Goal: Information Seeking & Learning: Understand process/instructions

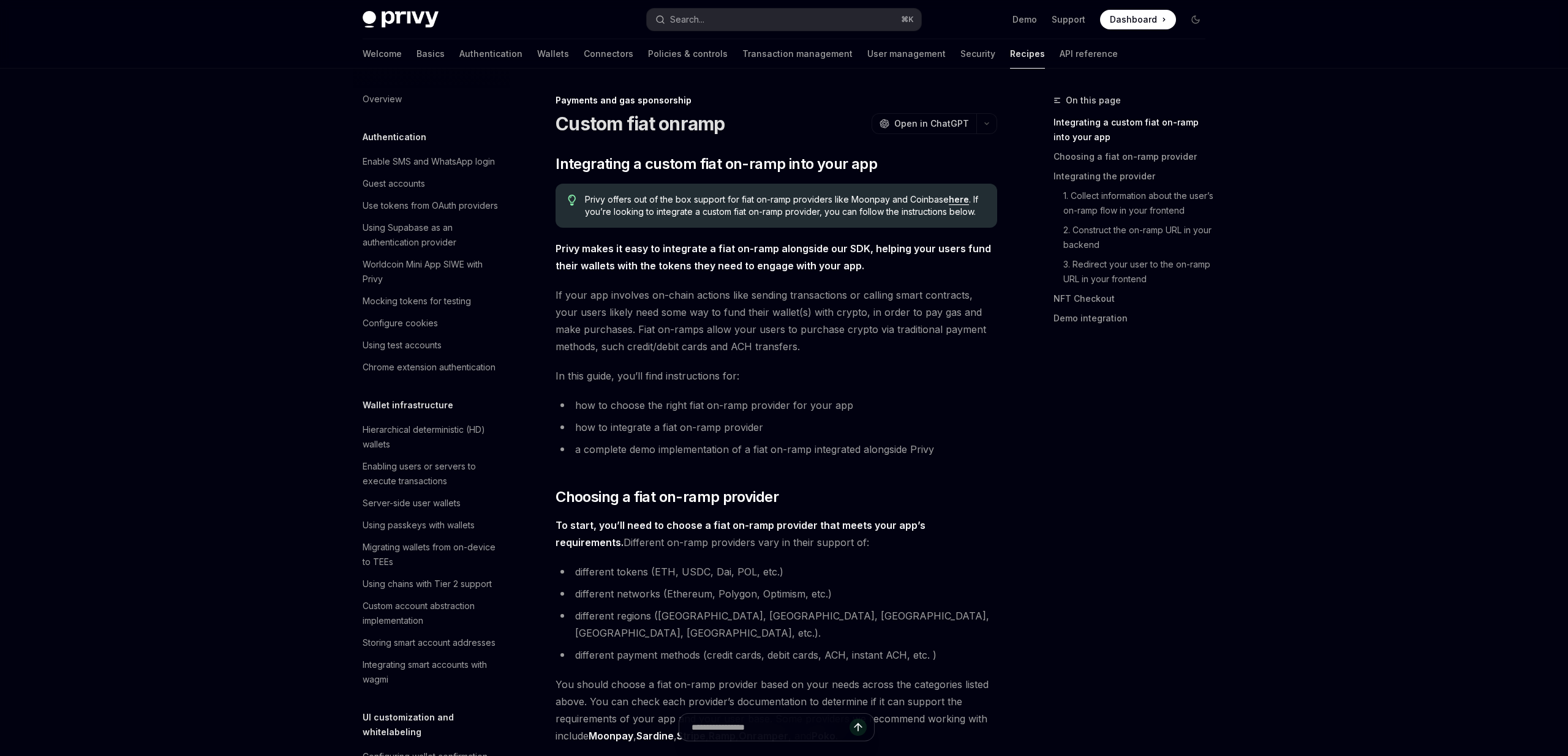
type textarea "*"
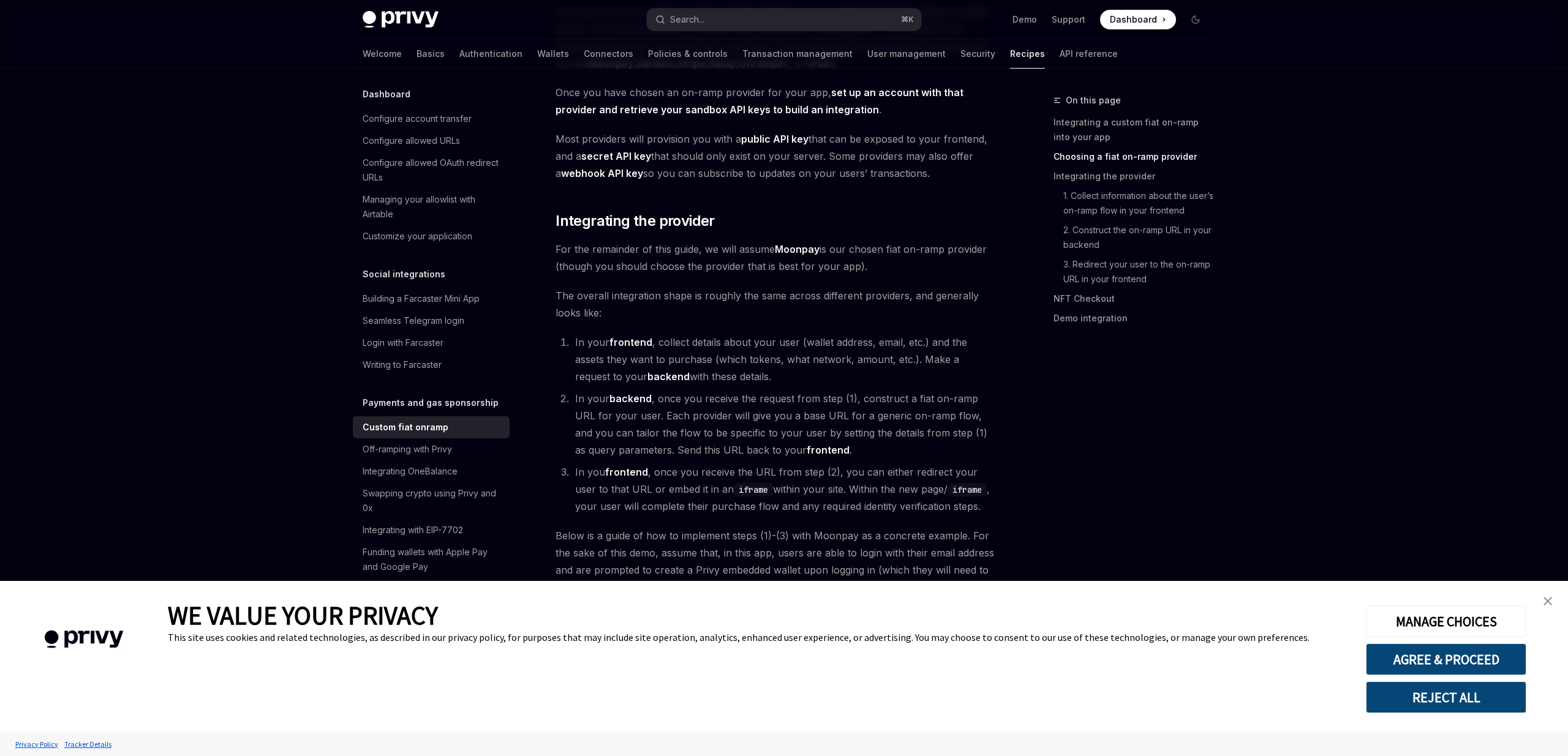
scroll to position [674, 0]
click at [1476, 662] on button "AGREE & PROCEED" at bounding box center [1445, 659] width 161 height 32
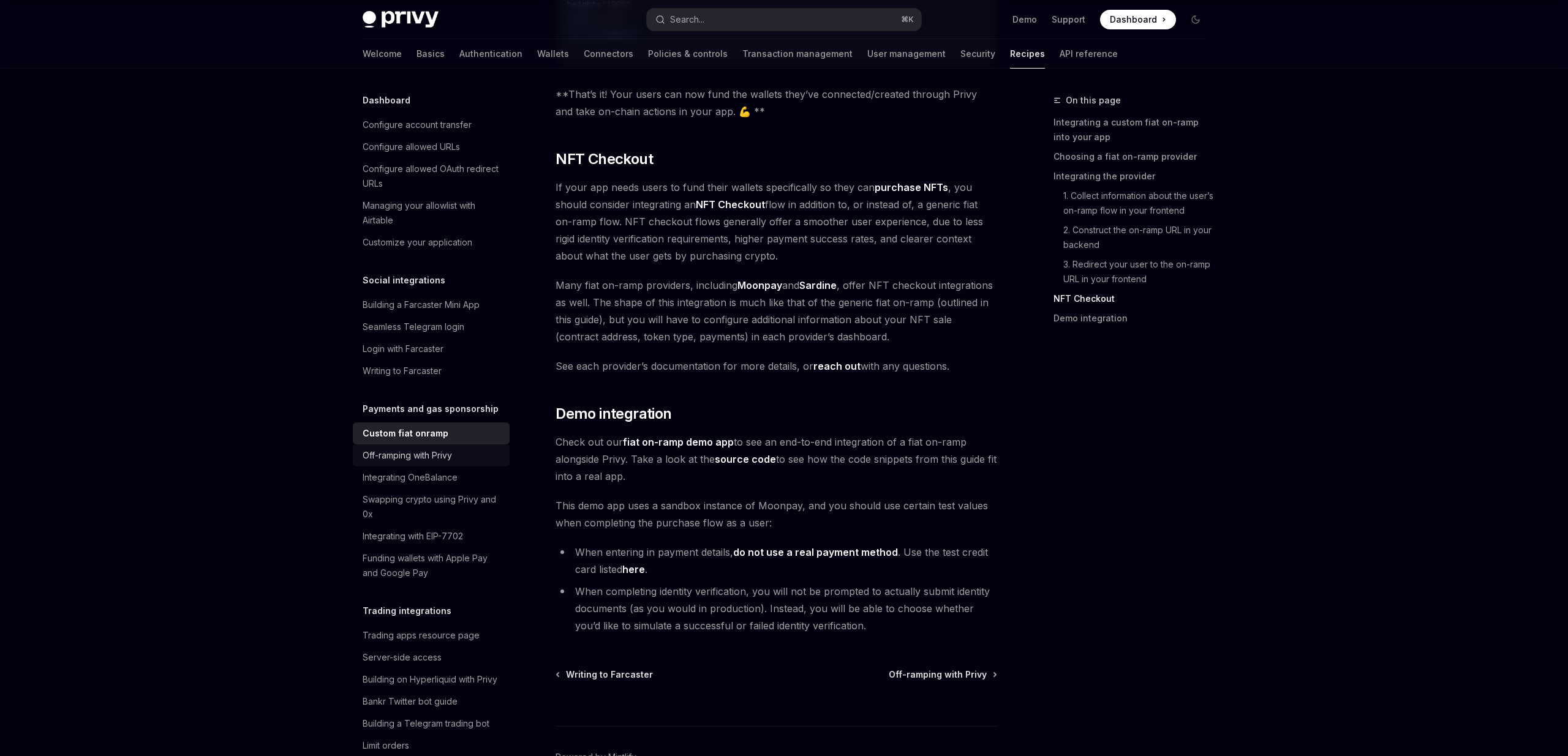
scroll to position [767, 0]
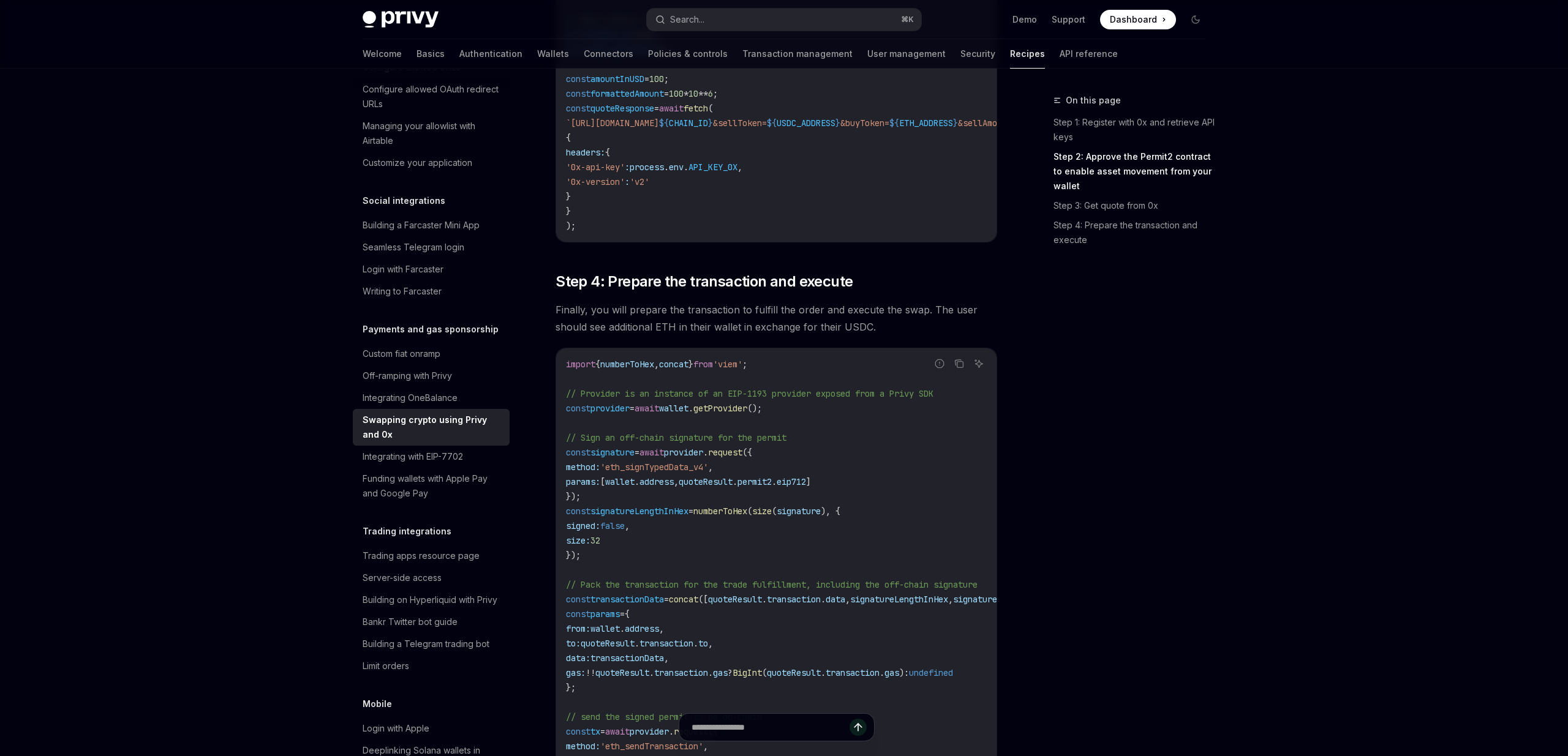
scroll to position [1353, 0]
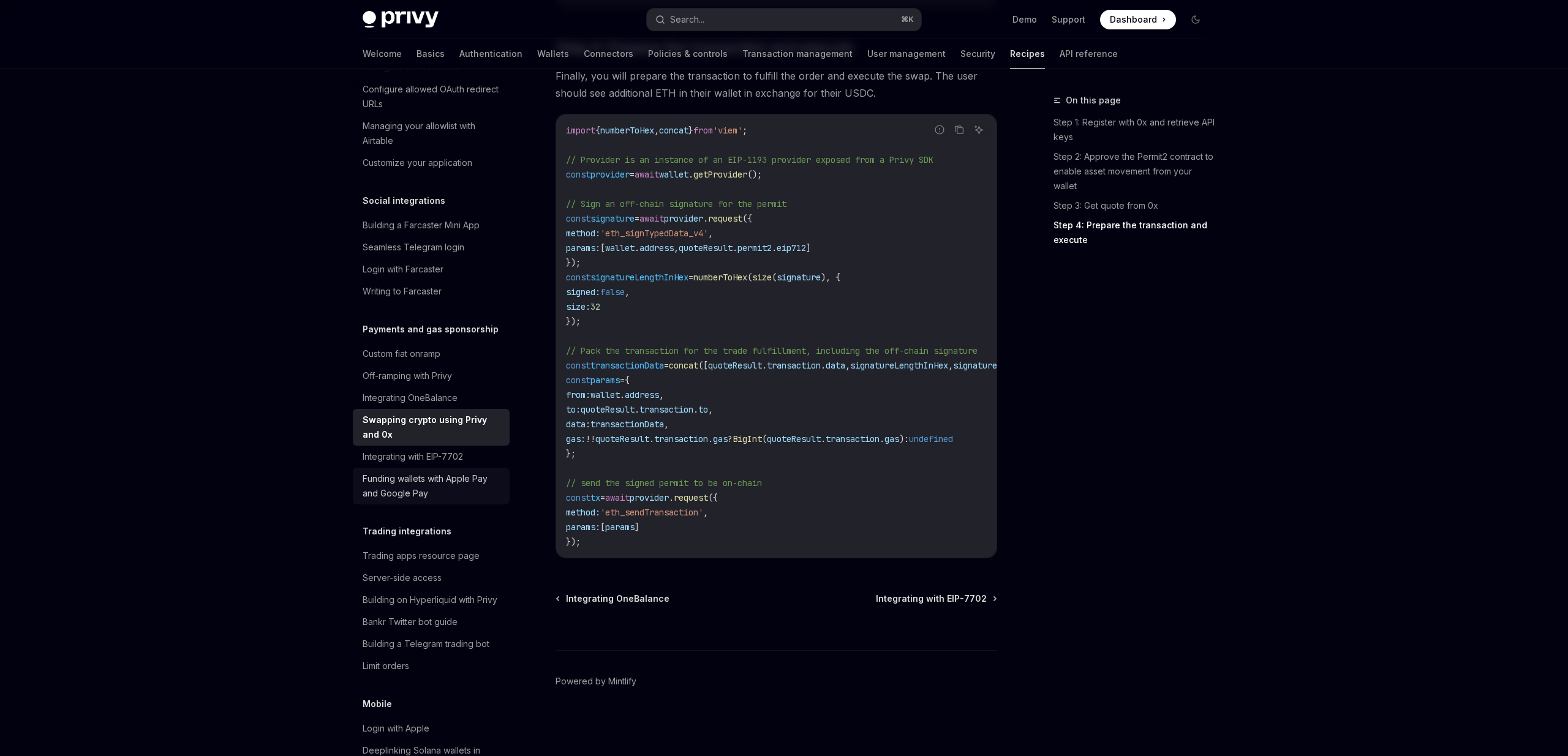
click at [418, 472] on div "Funding wallets with Apple Pay and Google Pay" at bounding box center [432, 486] width 140 height 29
type textarea "*"
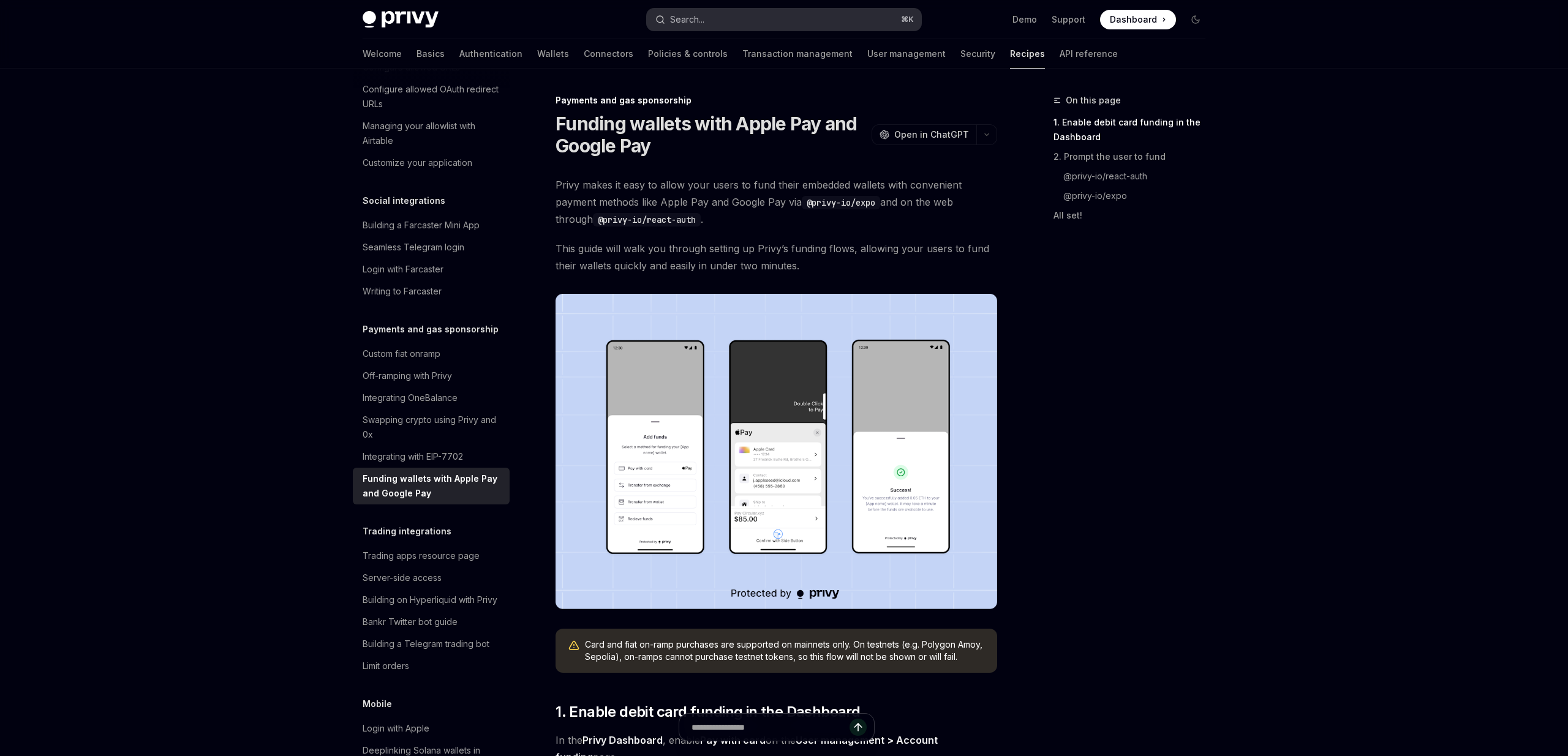
click at [710, 19] on button "Search... ⌘ K" at bounding box center [784, 19] width 275 height 22
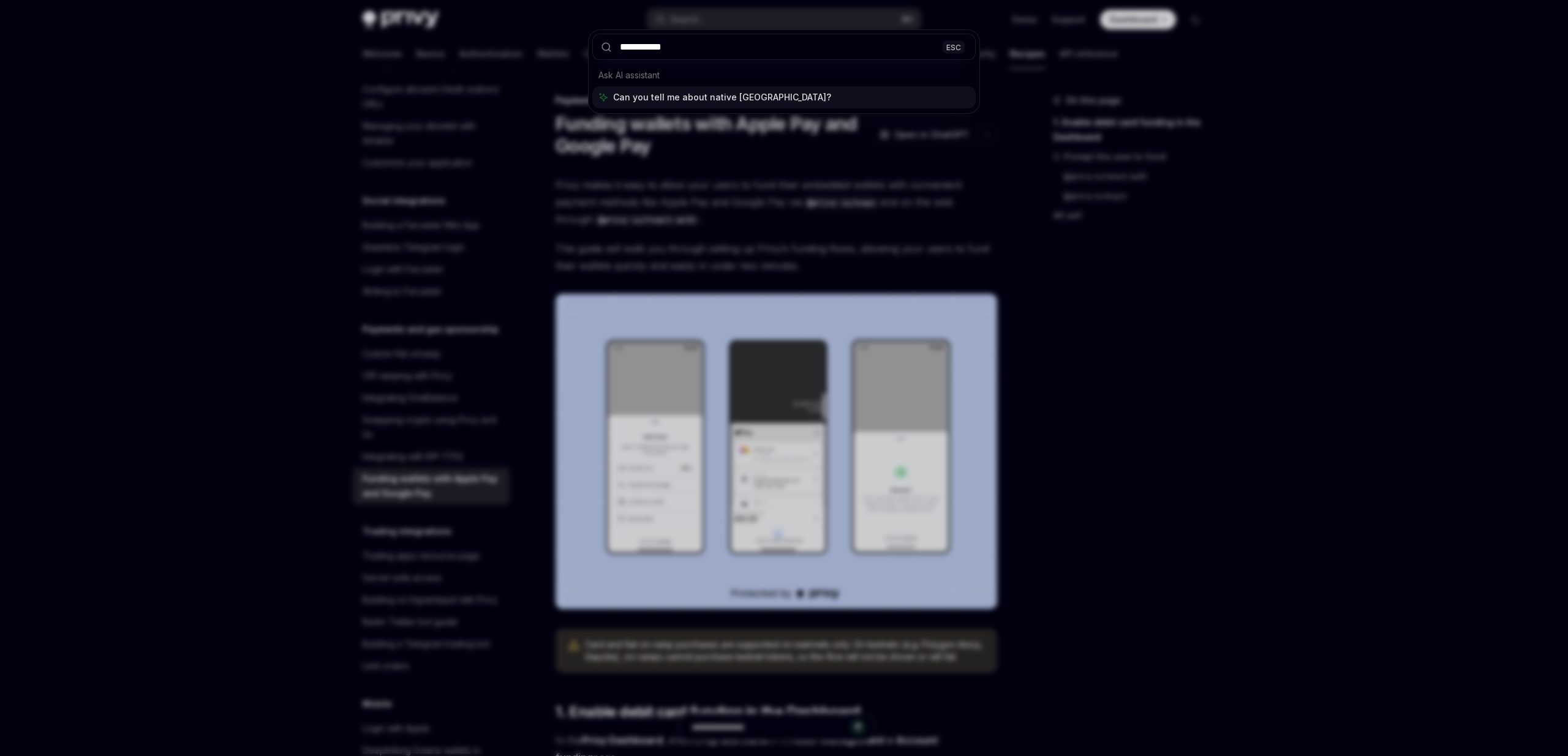
type input "**********"
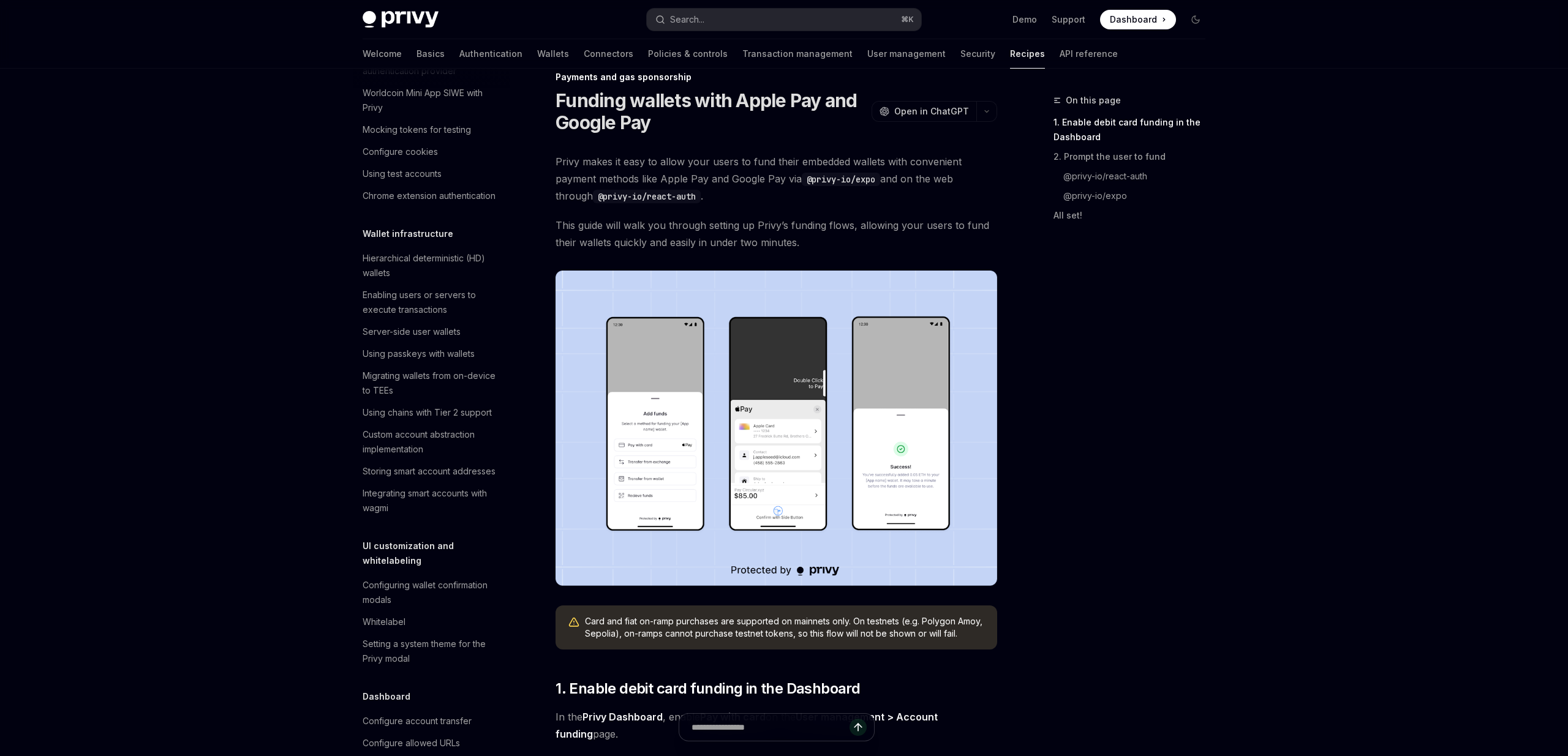
scroll to position [160, 0]
click at [696, 15] on div "Search..." at bounding box center [686, 19] width 34 height 15
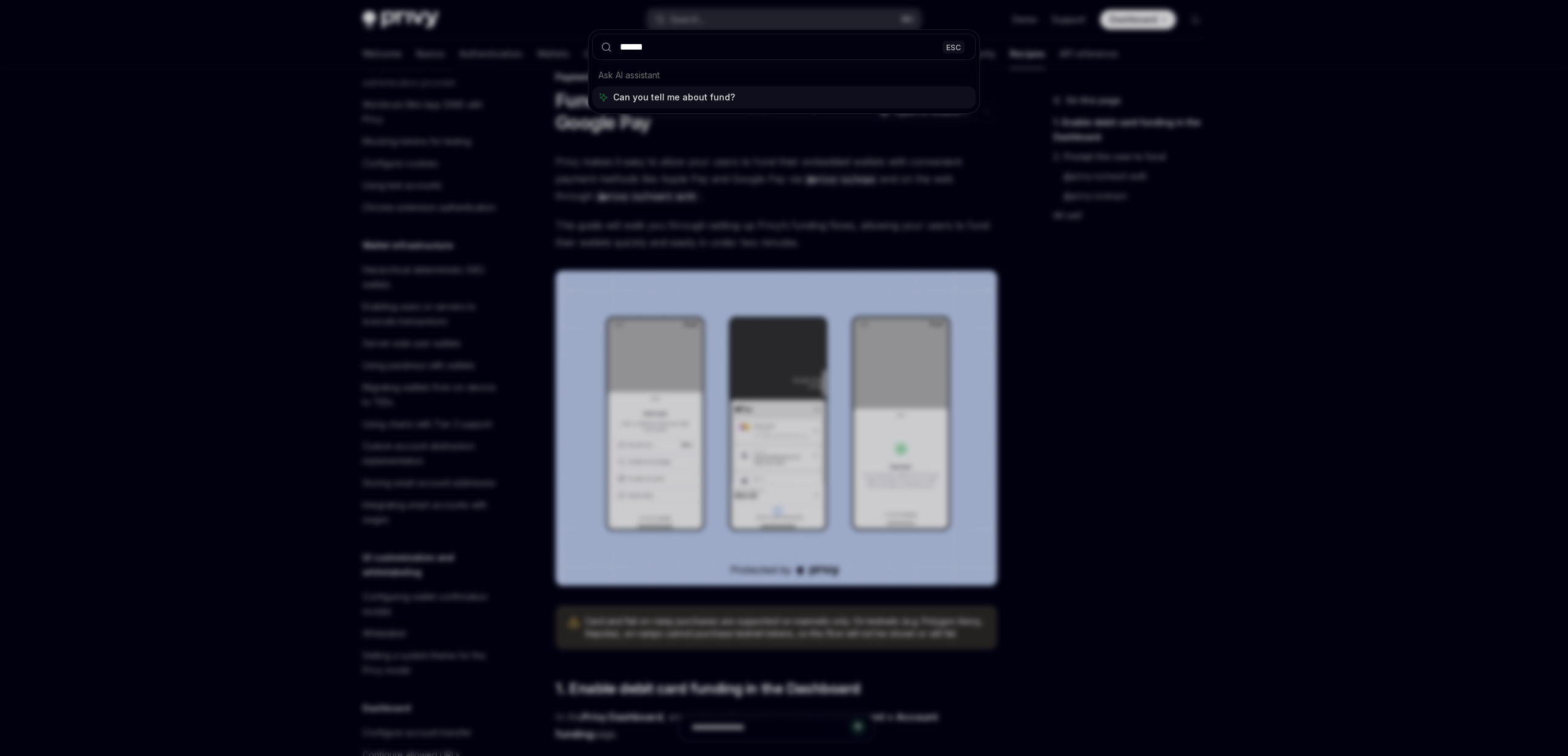
type input "*******"
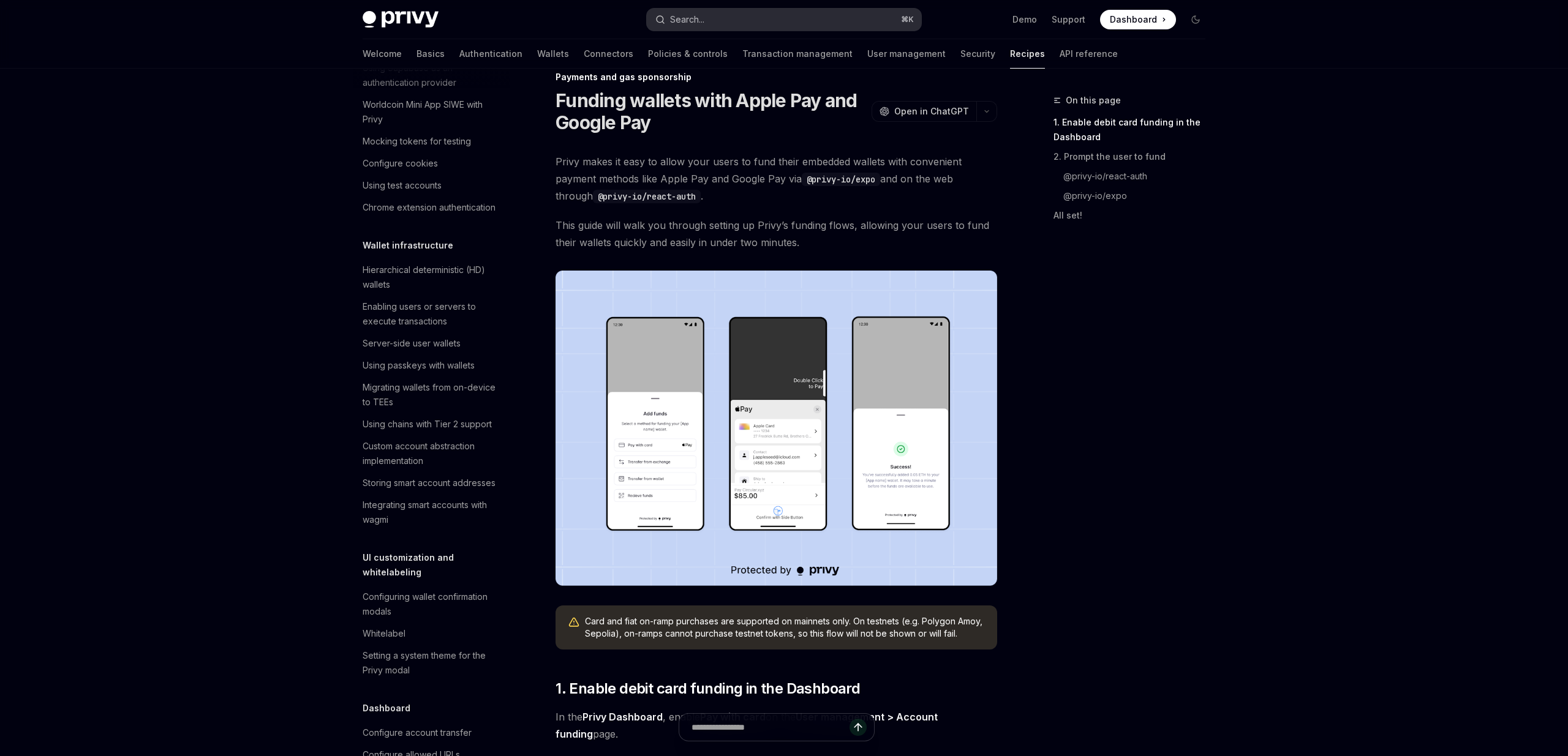
type textarea "*"
